Goal: Navigation & Orientation: Find specific page/section

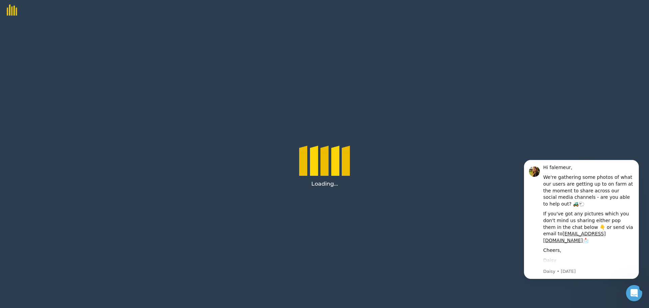
click at [635, 292] on icon "Open Intercom Messenger" at bounding box center [634, 292] width 5 height 5
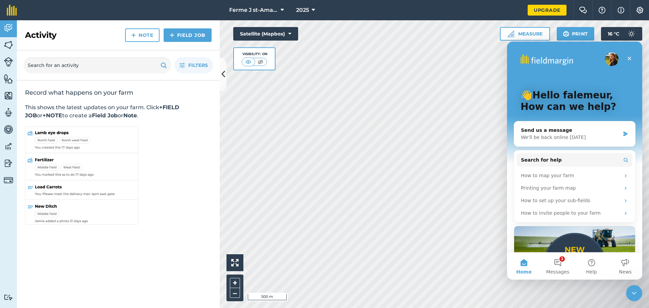
click at [632, 293] on icon "Close Intercom Messenger" at bounding box center [634, 293] width 8 height 8
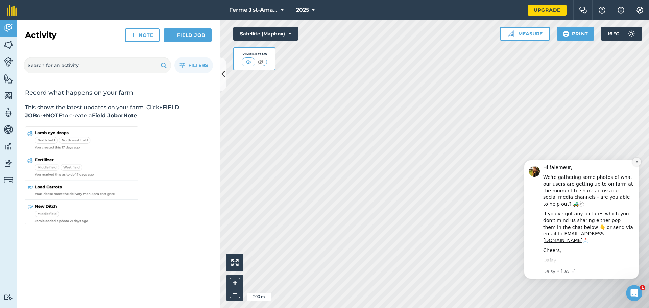
click at [639, 162] on button "Dismiss notification" at bounding box center [637, 162] width 9 height 9
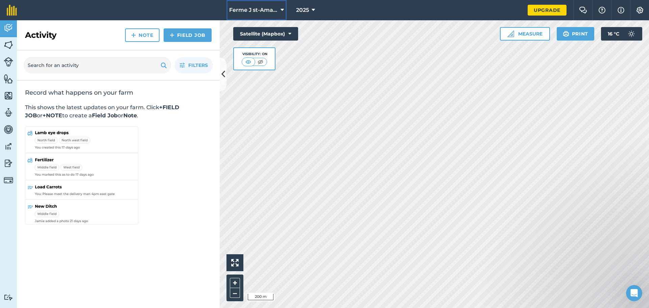
click at [283, 7] on icon at bounding box center [282, 10] width 3 height 8
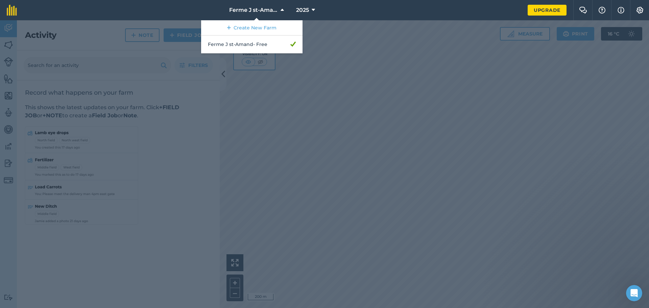
click at [489, 132] on div at bounding box center [324, 164] width 649 height 288
